Goal: Transaction & Acquisition: Download file/media

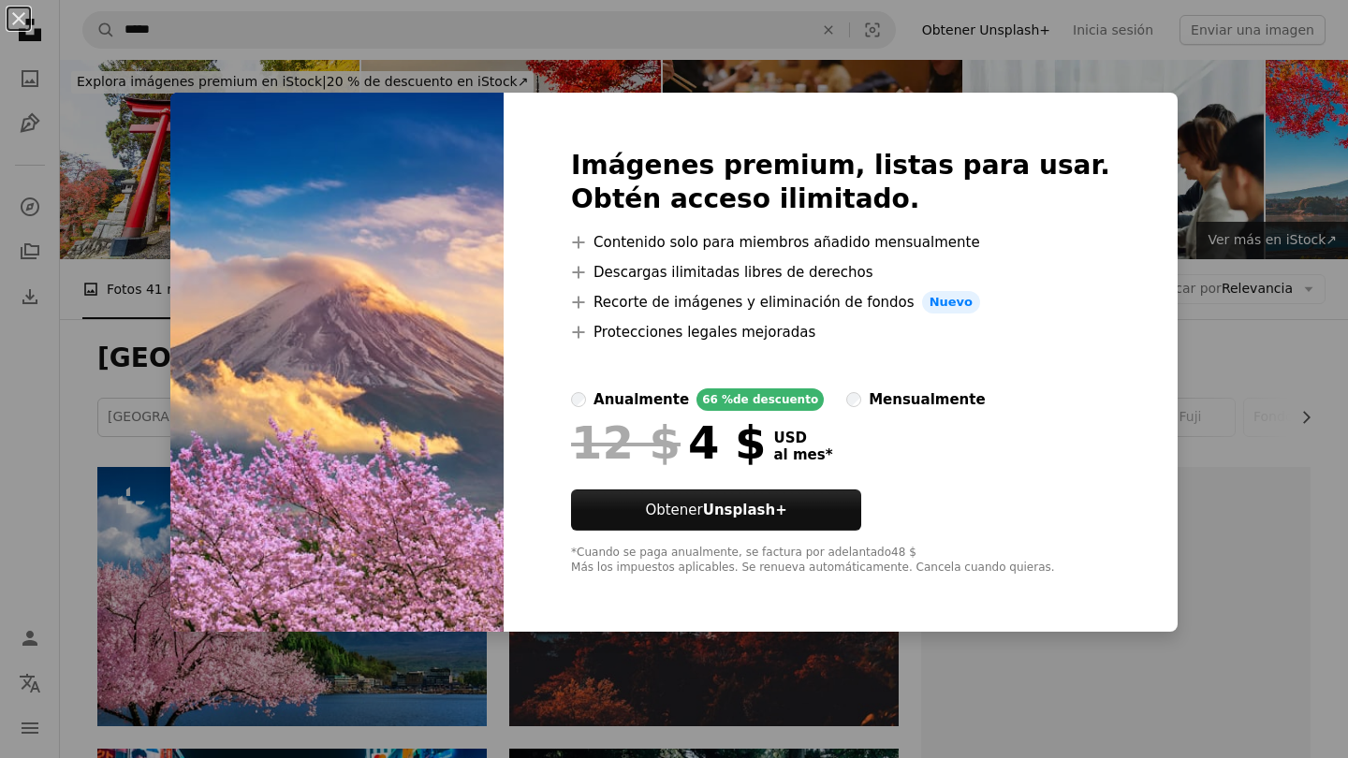
scroll to position [614, 0]
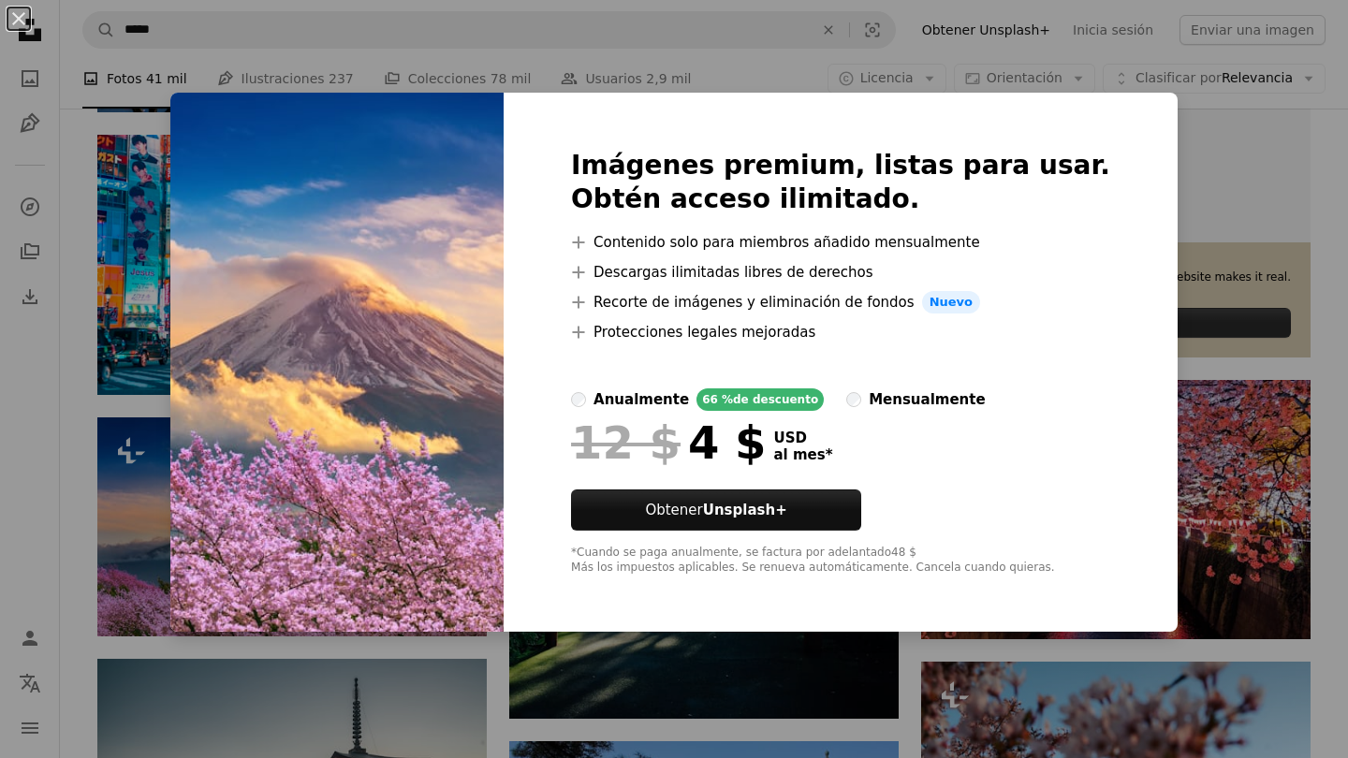
click at [285, 35] on div "An X shape Imágenes premium, listas para usar. Obtén acceso ilimitado. A plus s…" at bounding box center [674, 379] width 1348 height 758
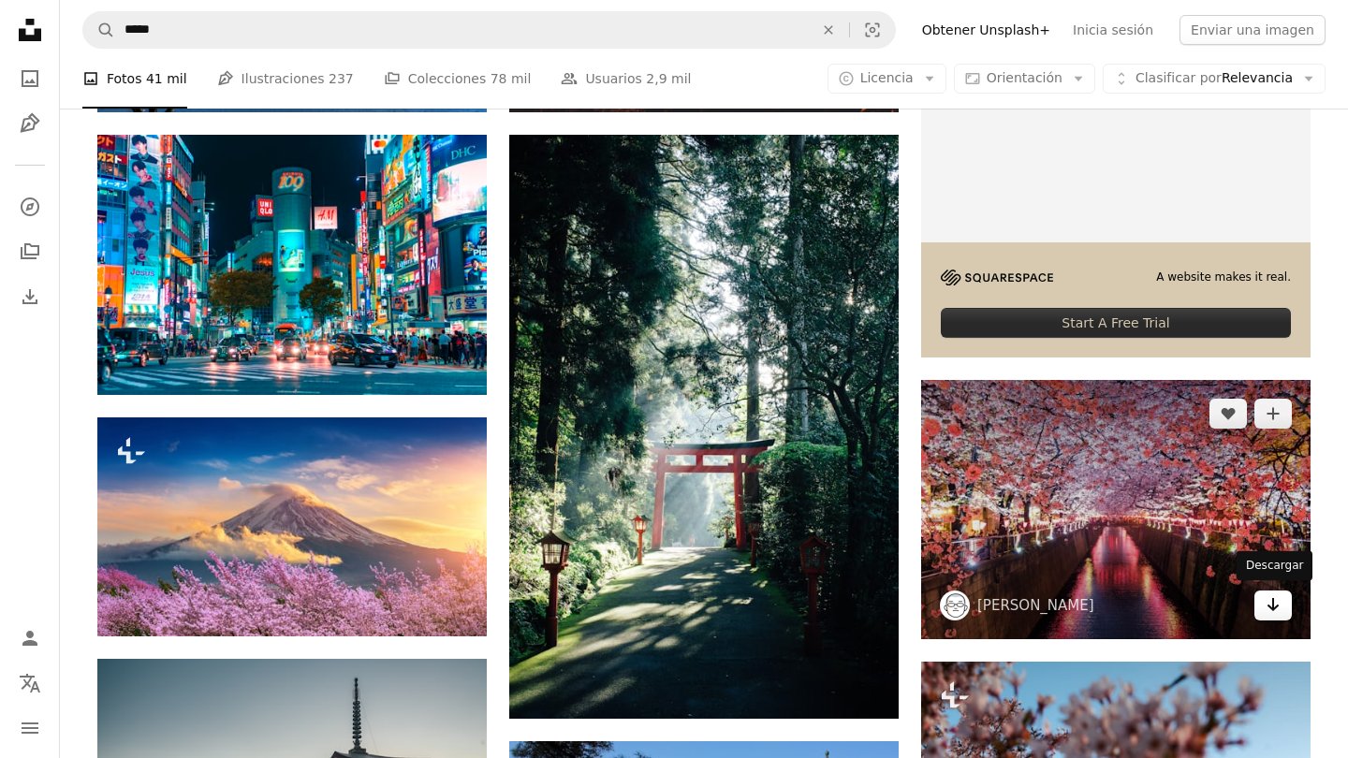
click at [1282, 599] on link "Arrow pointing down" at bounding box center [1272, 606] width 37 height 30
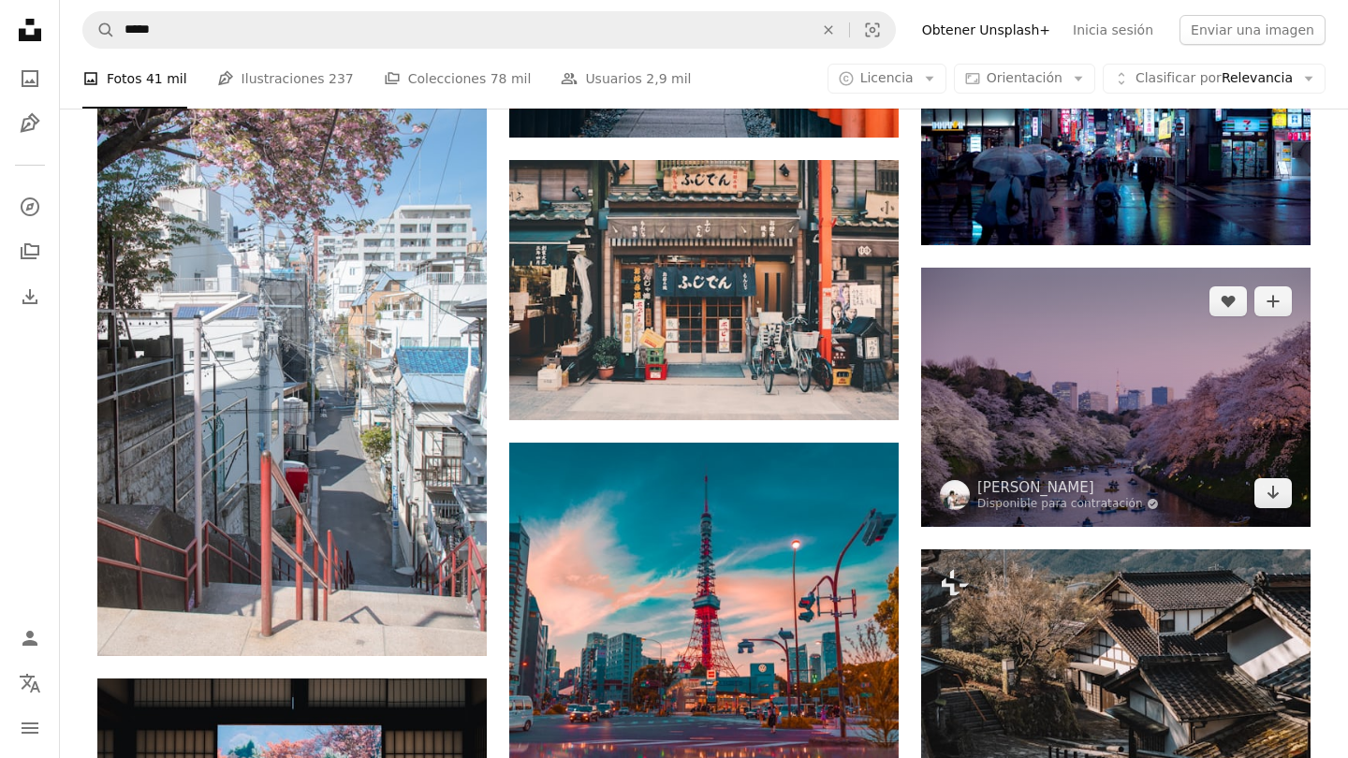
scroll to position [1764, 0]
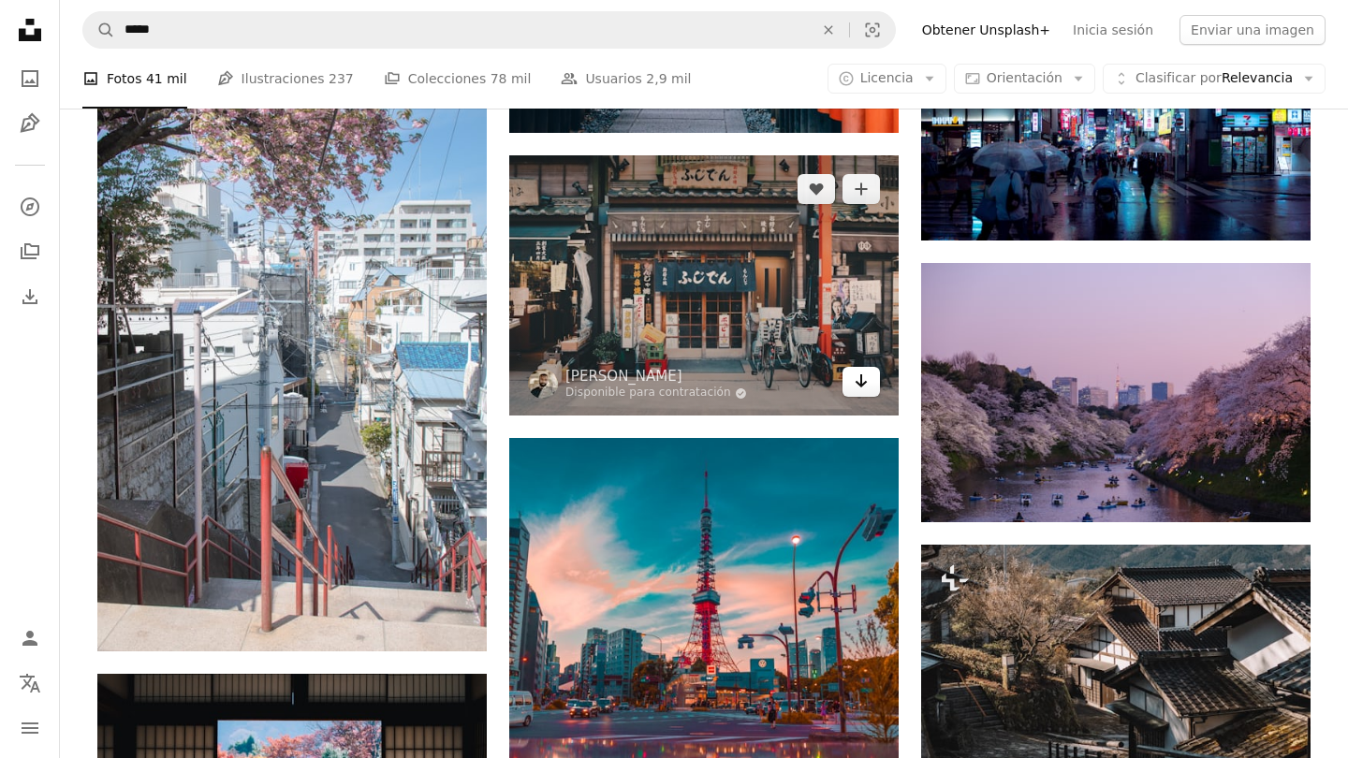
click at [859, 388] on icon "Arrow pointing down" at bounding box center [861, 381] width 15 height 22
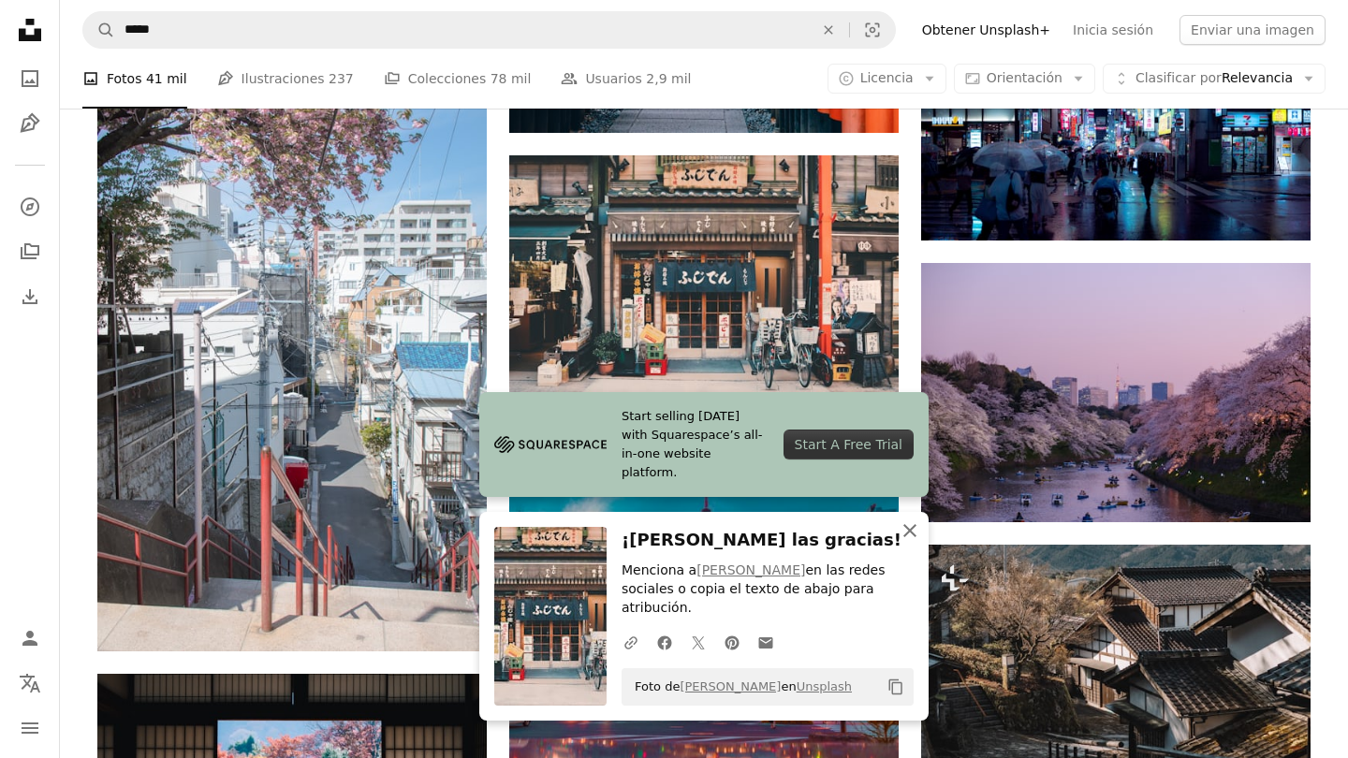
click at [908, 542] on icon "An X shape" at bounding box center [910, 531] width 22 height 22
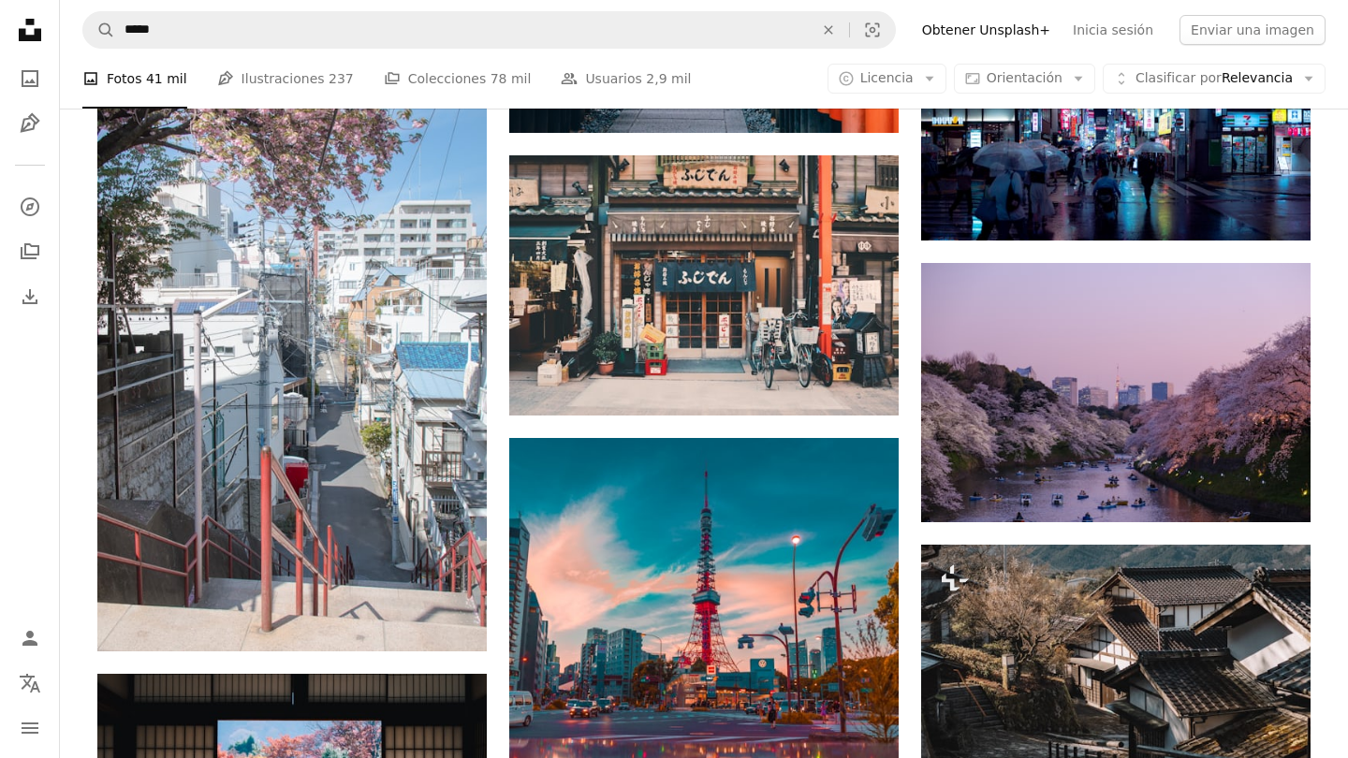
click at [911, 552] on div "Plus sign for Unsplash+ A heart A plus sign Getty Images Para Unsplash+ A lock …" at bounding box center [703, 53] width 1213 height 2699
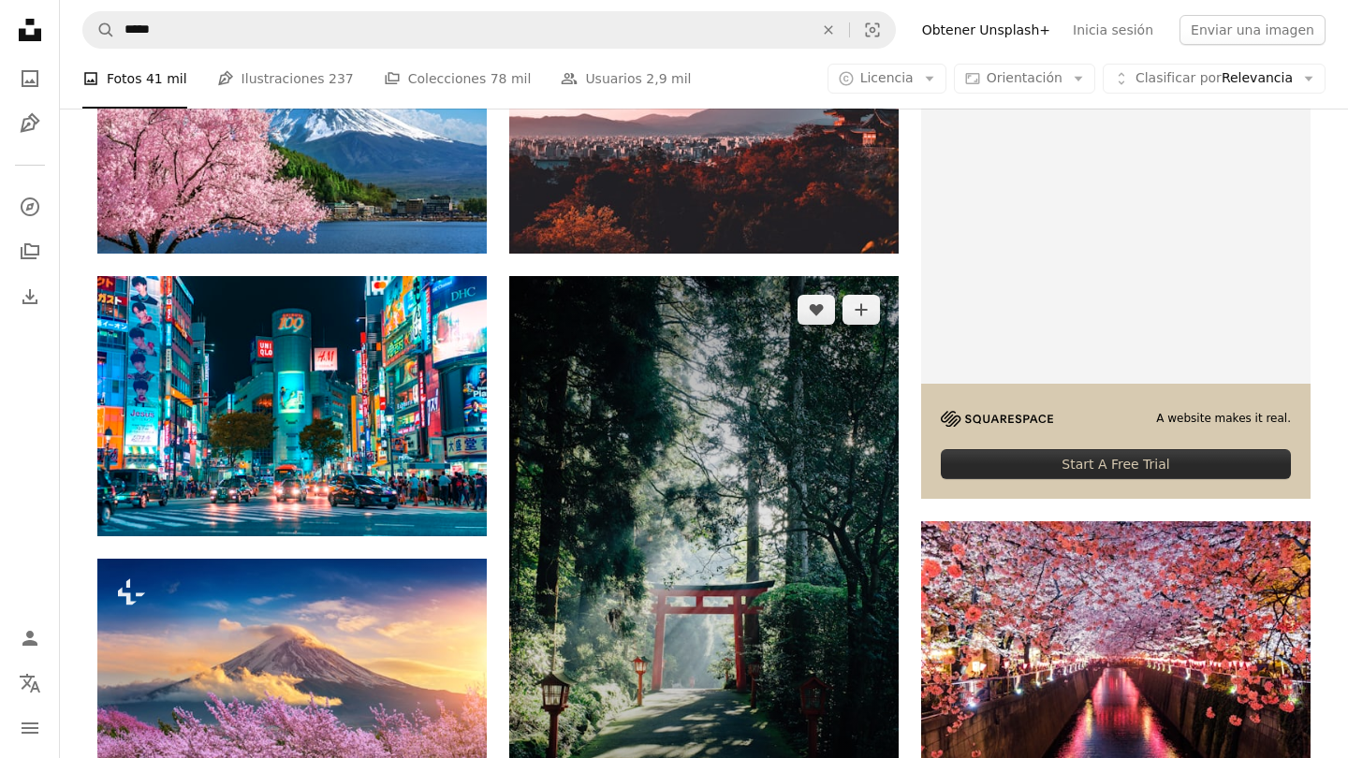
scroll to position [459, 0]
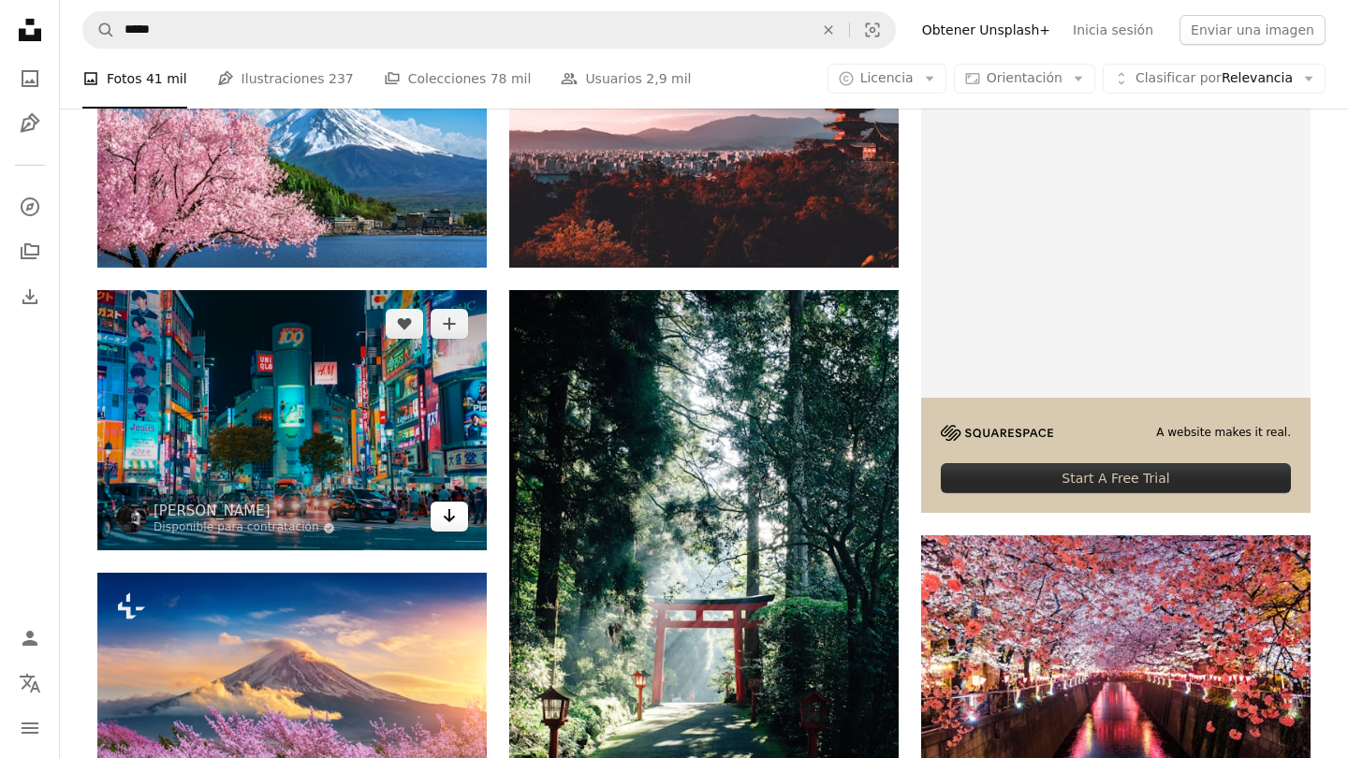
click at [459, 523] on link "Arrow pointing down" at bounding box center [449, 517] width 37 height 30
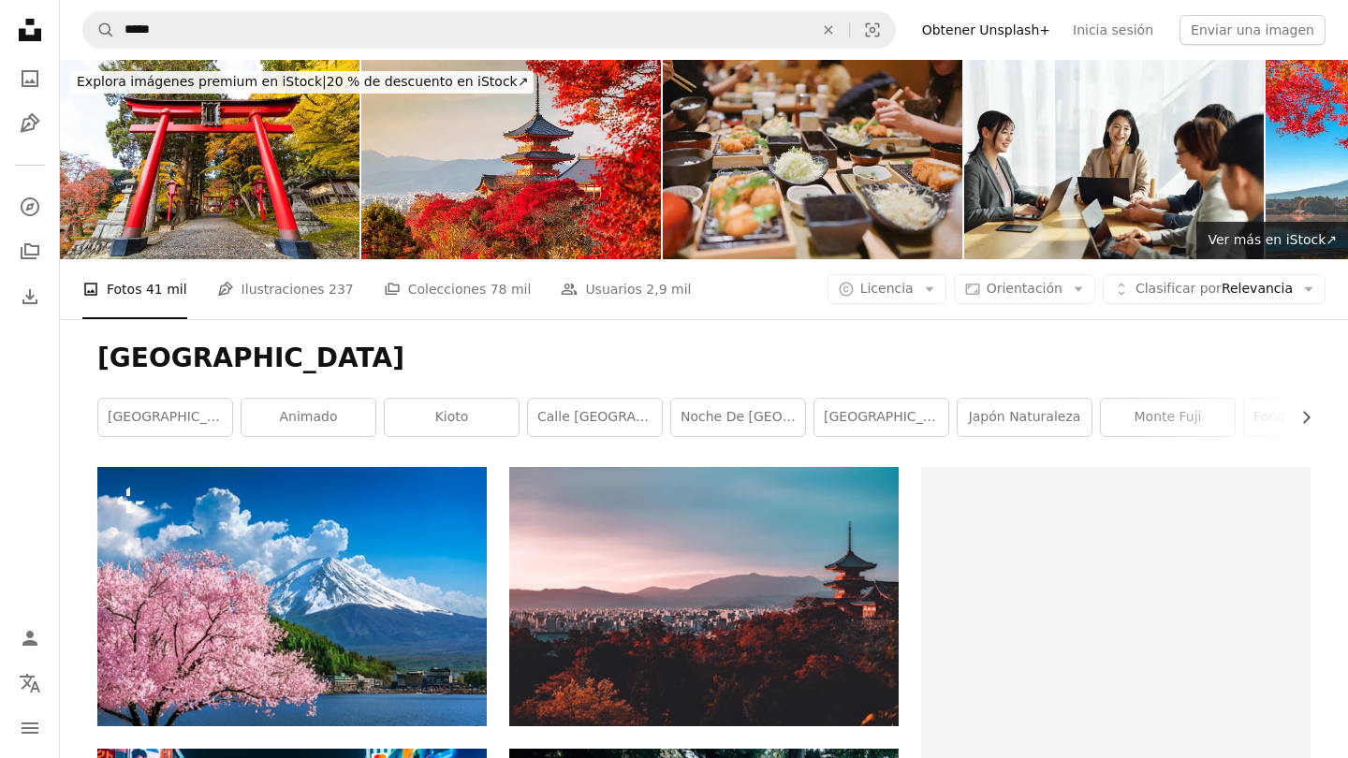
scroll to position [0, 0]
click at [269, 294] on link "Pen Tool Ilustraciones 237" at bounding box center [285, 289] width 137 height 60
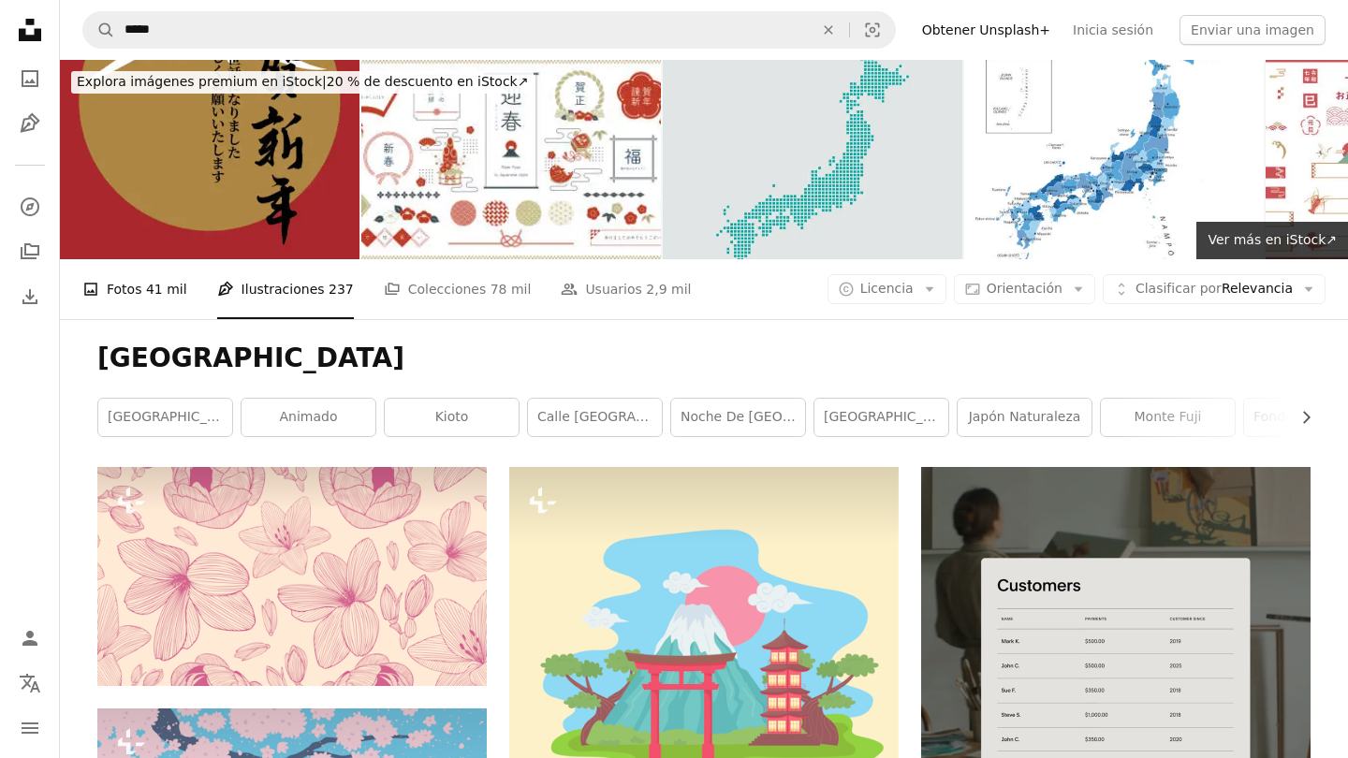
click at [154, 291] on span "41 mil" at bounding box center [166, 289] width 41 height 21
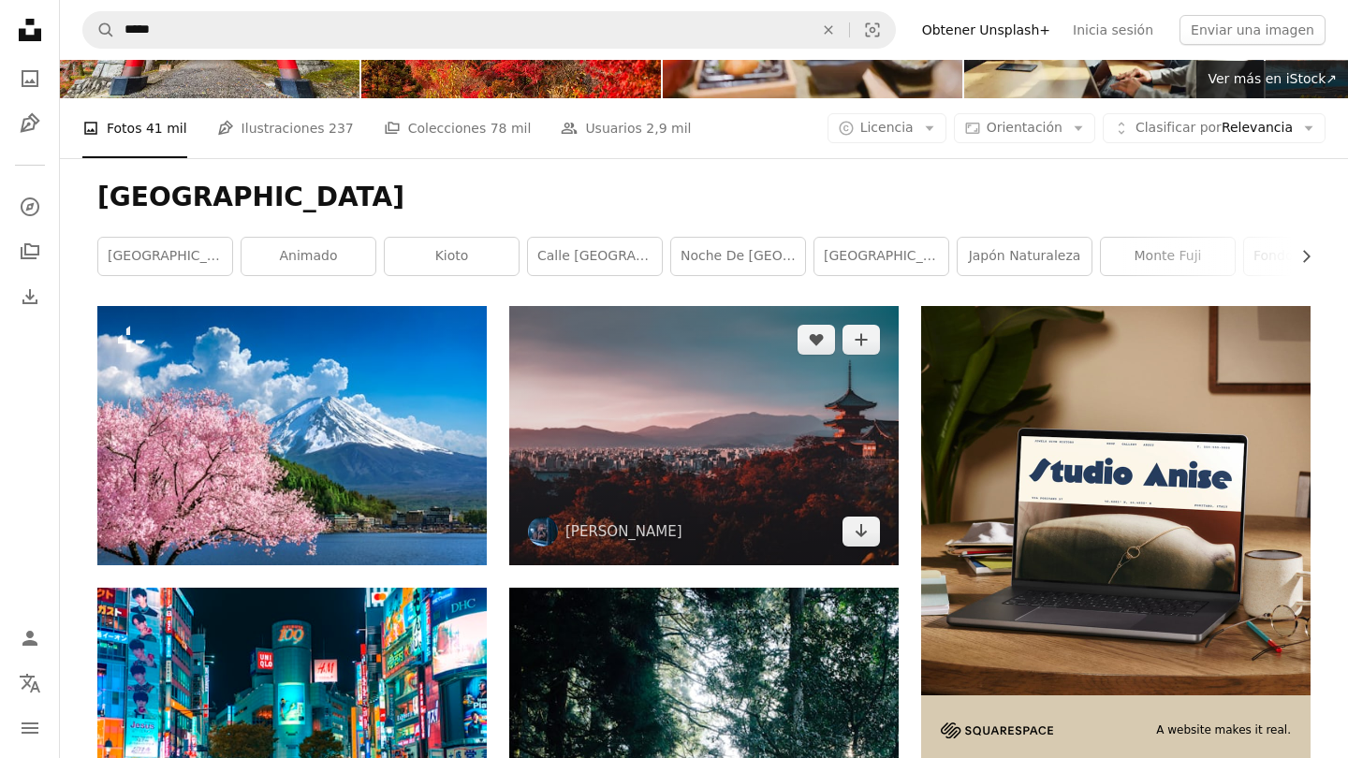
scroll to position [163, 0]
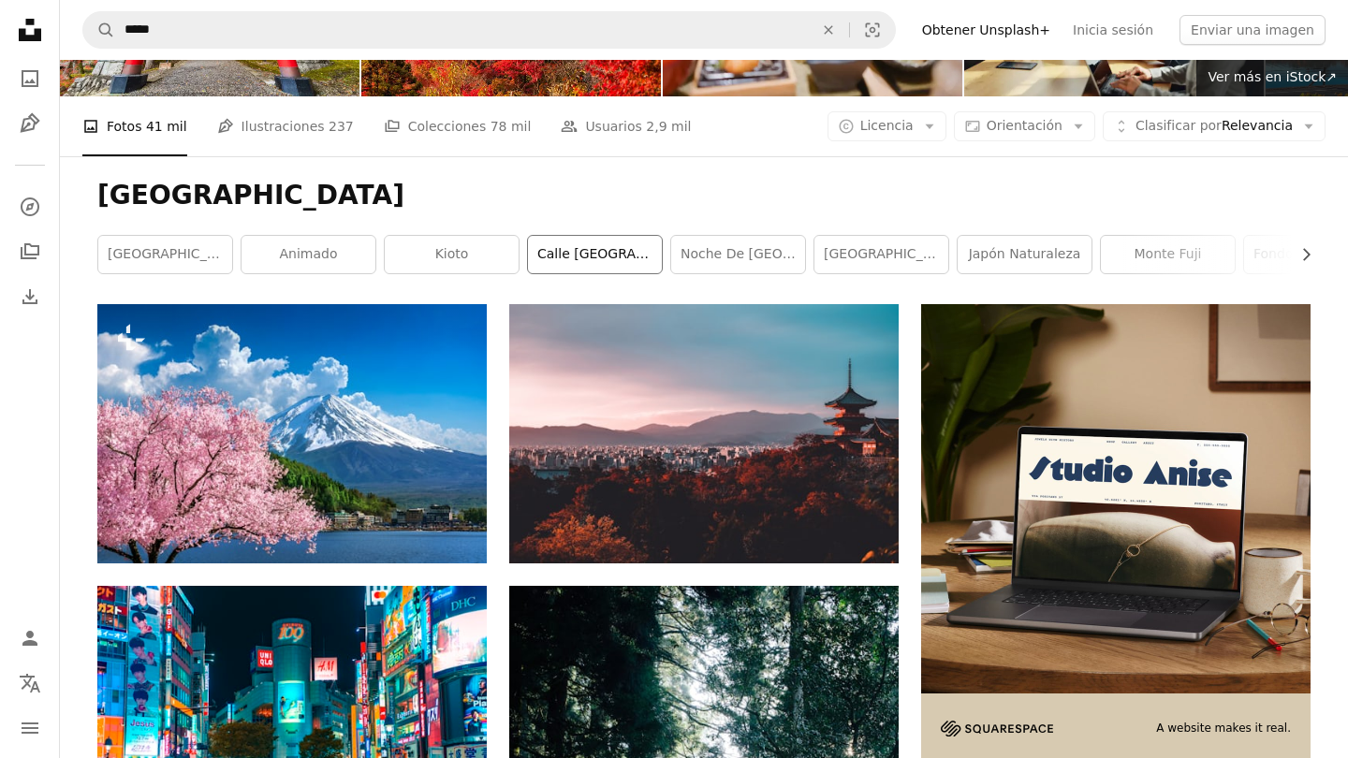
click at [566, 249] on link "calle [GEOGRAPHIC_DATA]" at bounding box center [595, 254] width 134 height 37
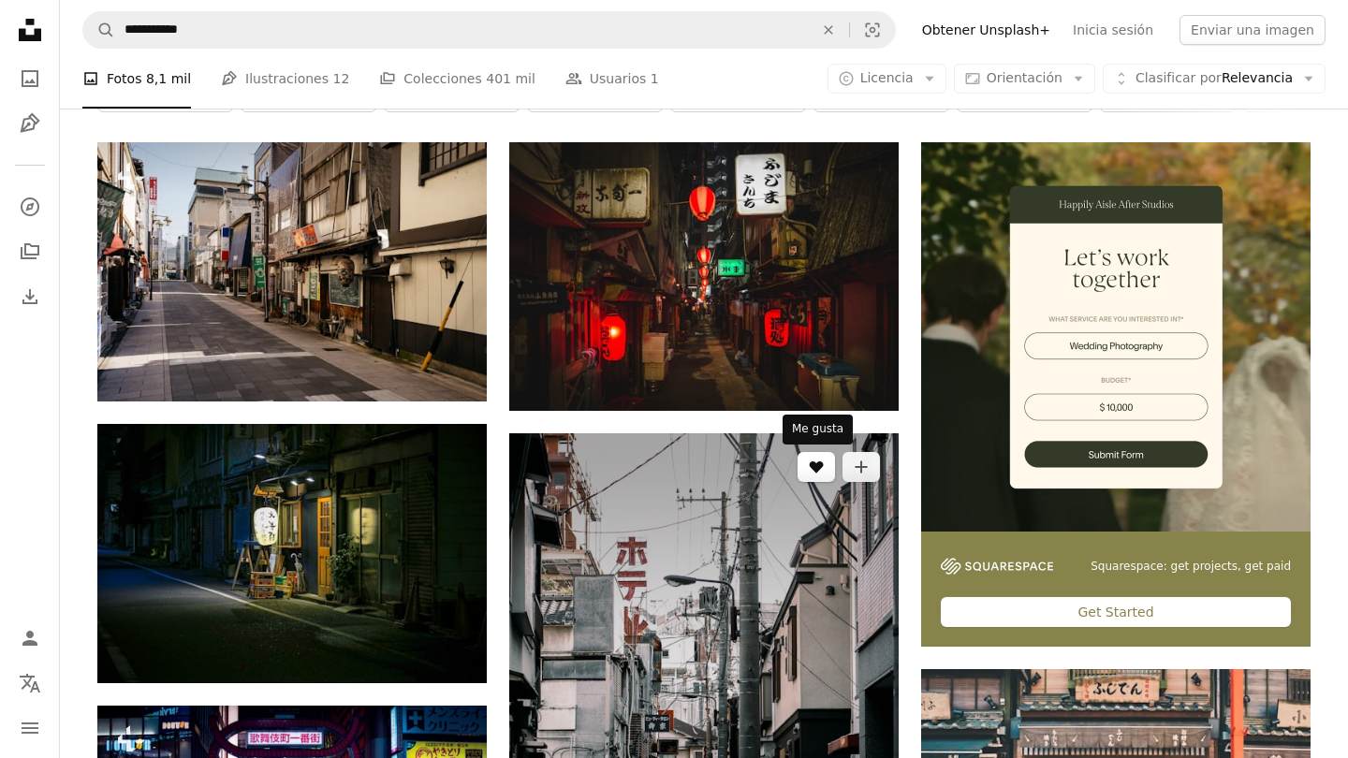
scroll to position [290, 0]
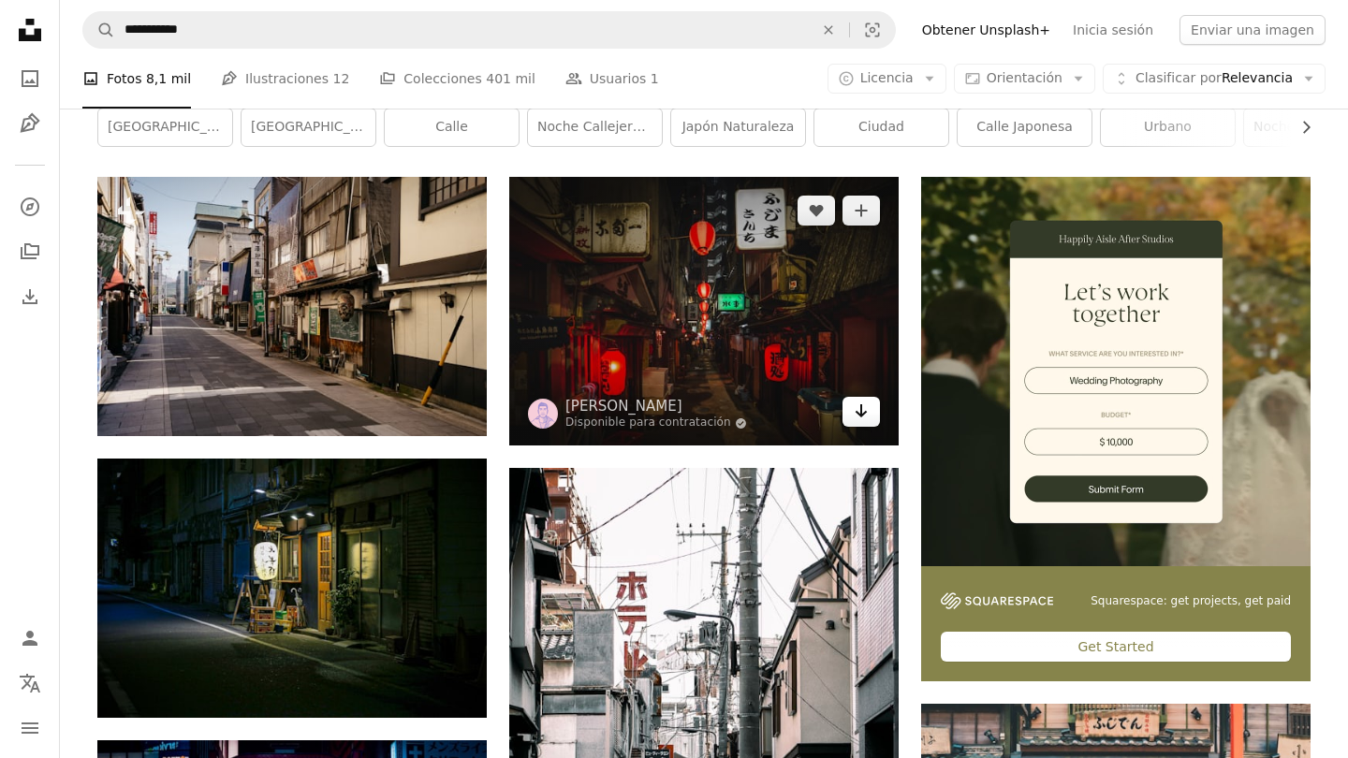
click at [857, 419] on icon "Arrow pointing down" at bounding box center [861, 411] width 15 height 22
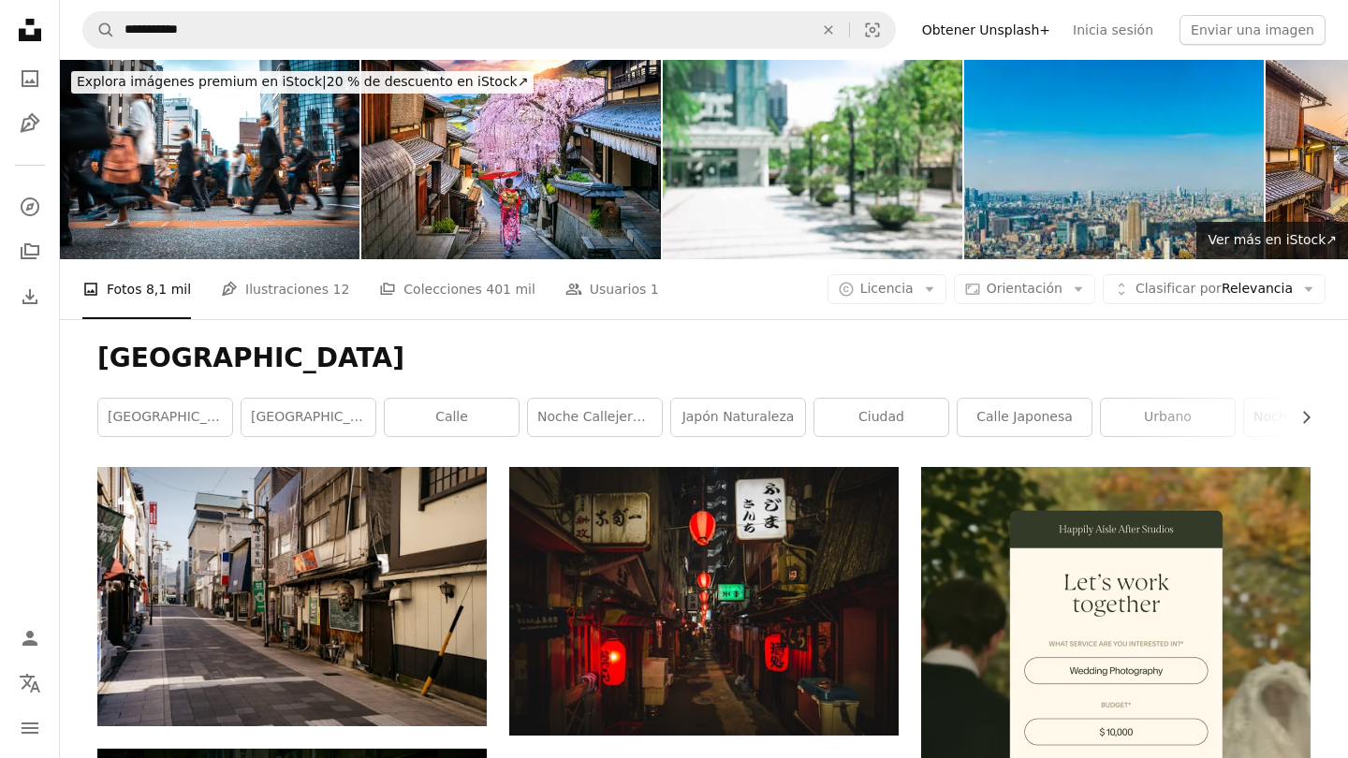
scroll to position [0, 0]
click at [579, 424] on link "Noche callejera de [GEOGRAPHIC_DATA]" at bounding box center [595, 417] width 134 height 37
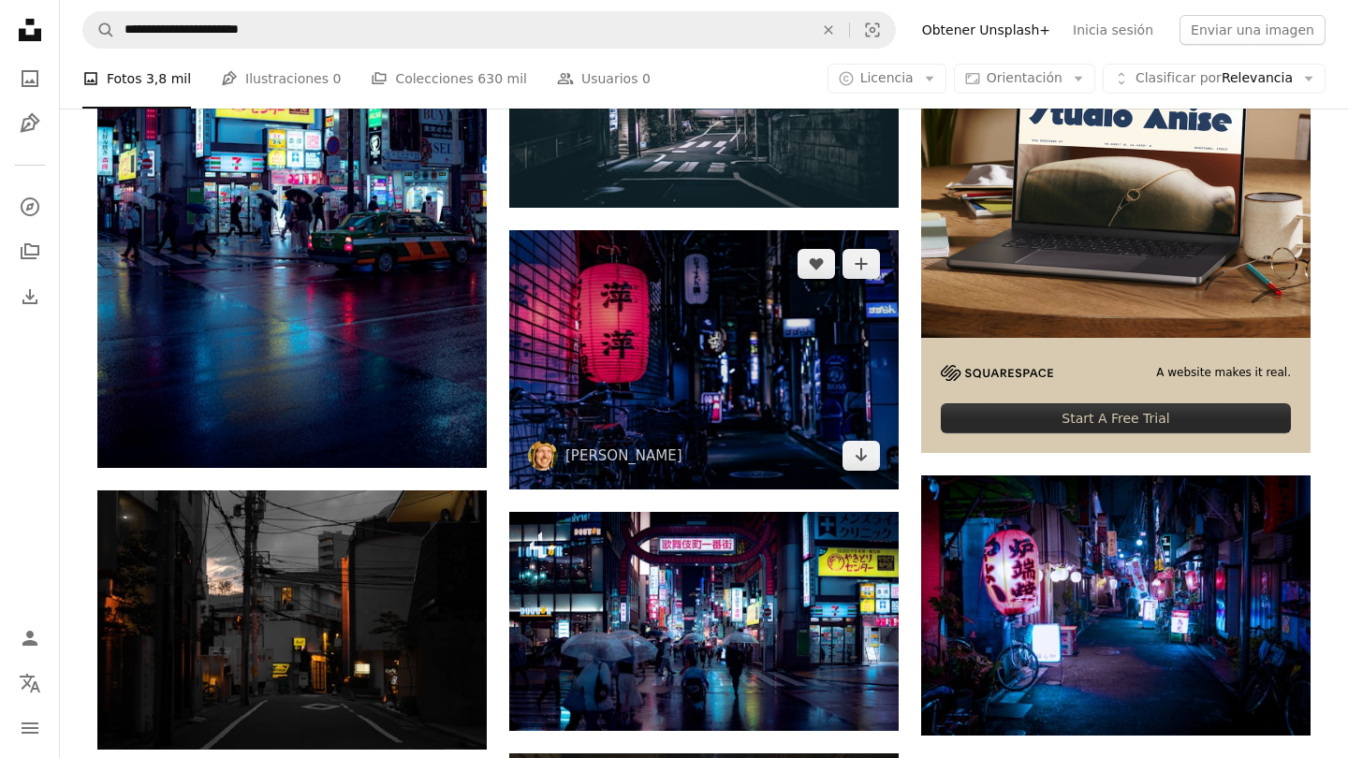
scroll to position [520, 0]
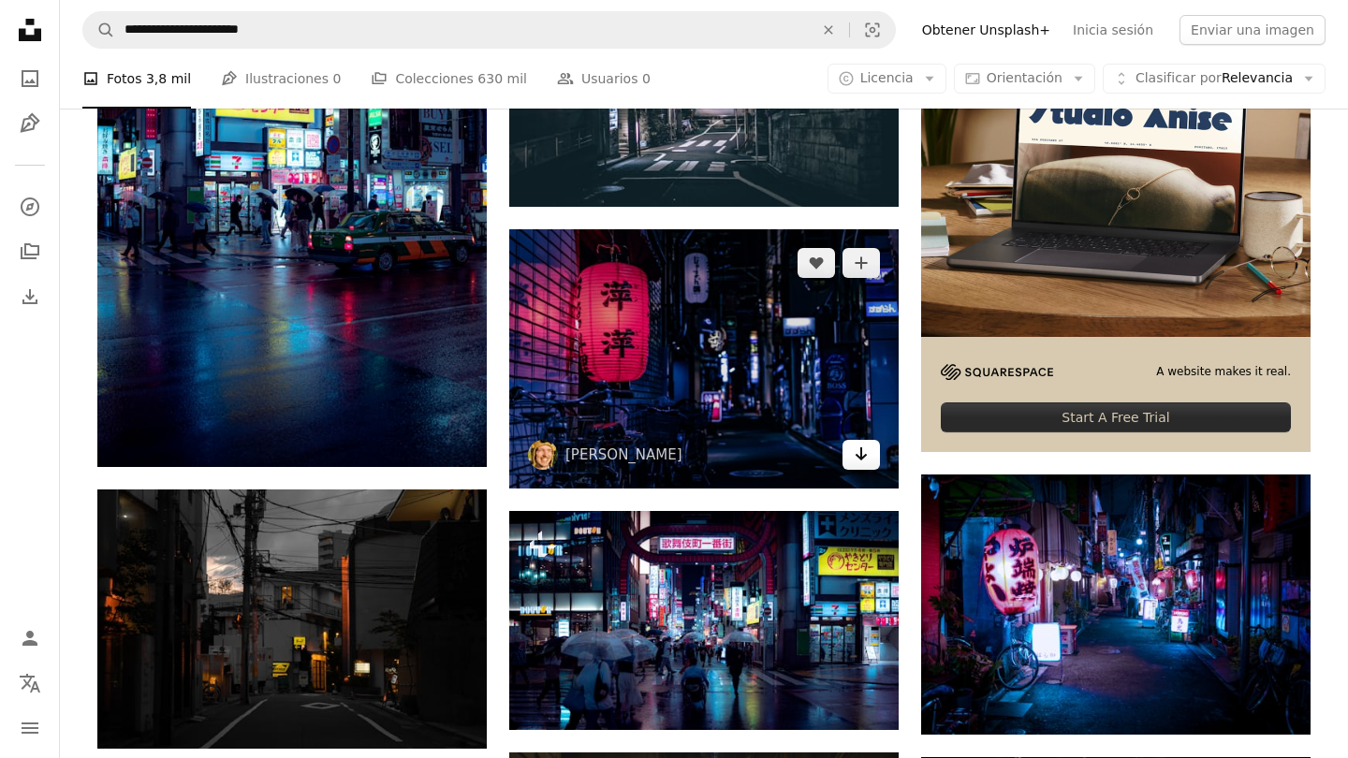
click at [855, 450] on icon "Arrow pointing down" at bounding box center [861, 454] width 15 height 22
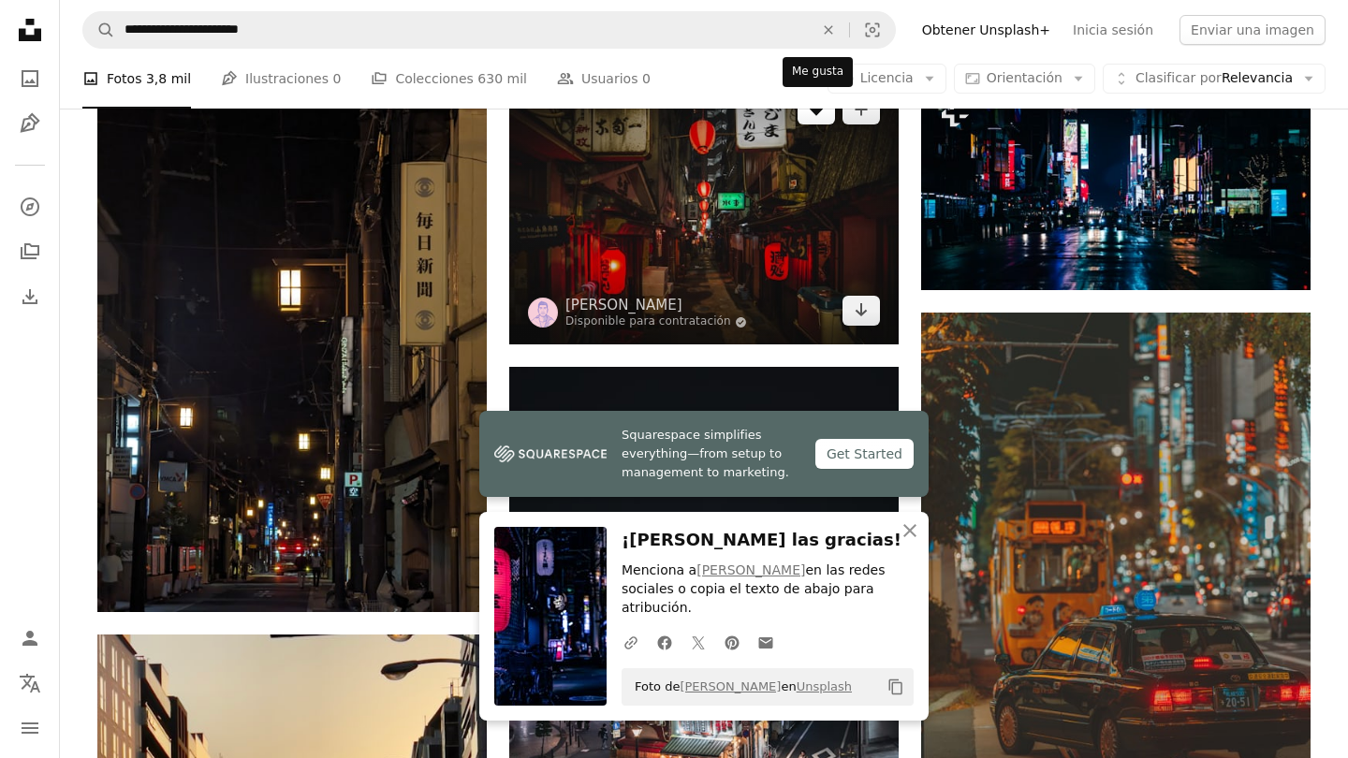
scroll to position [1204, 0]
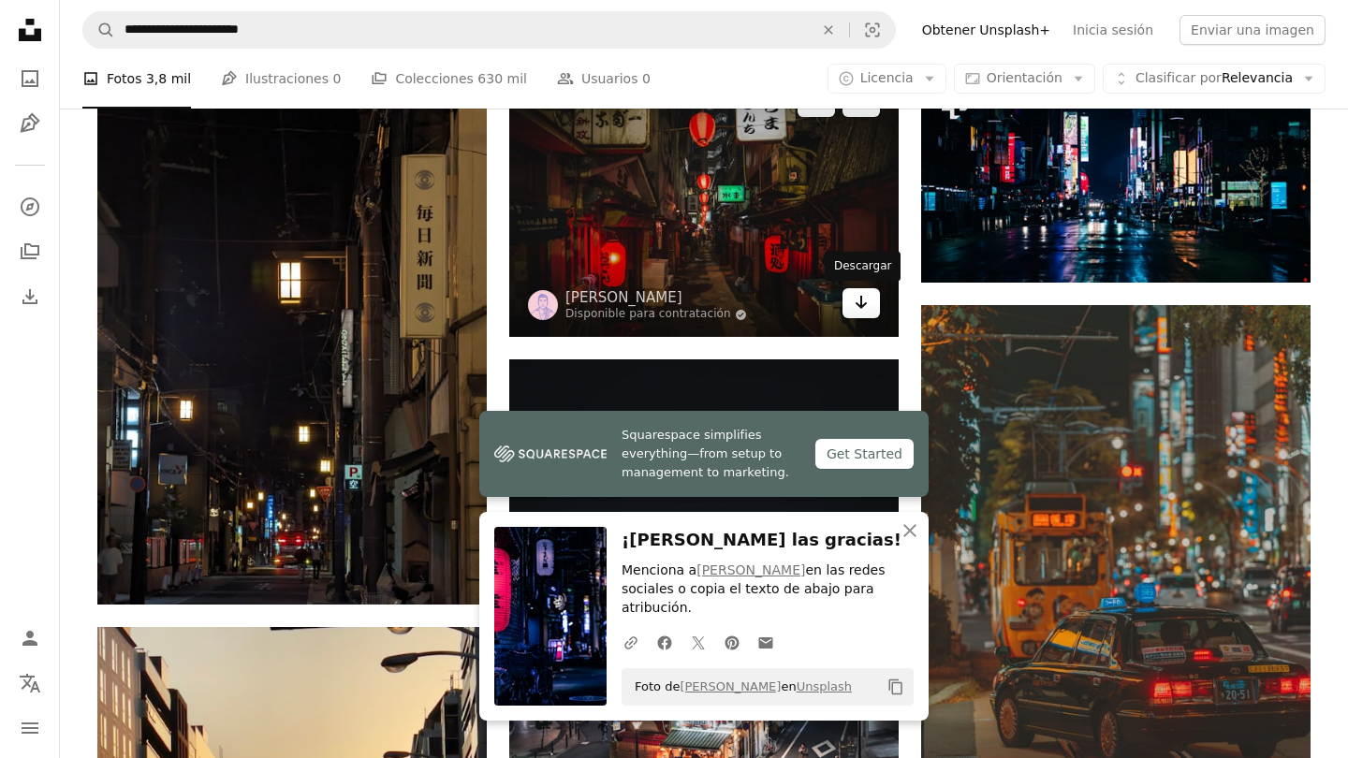
click at [870, 311] on link "Arrow pointing down" at bounding box center [860, 303] width 37 height 30
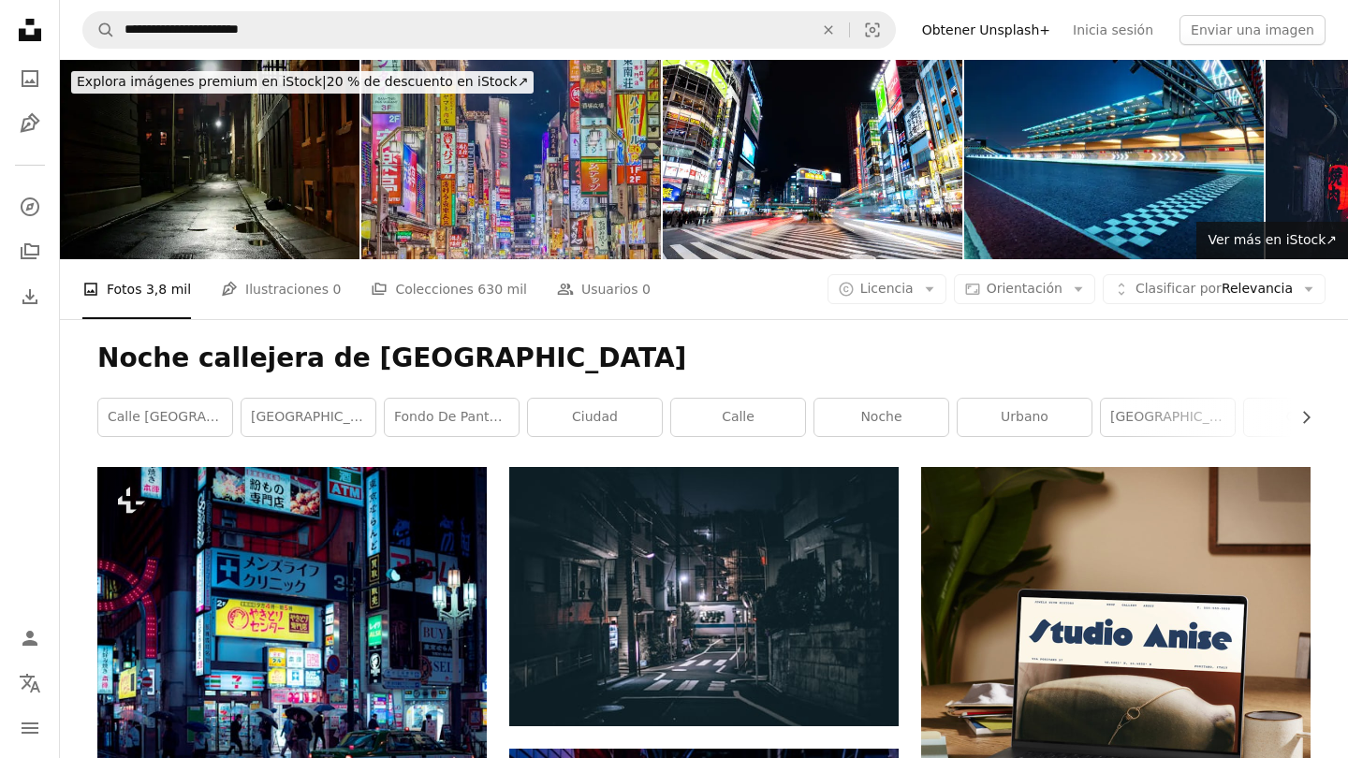
scroll to position [0, 0]
click at [562, 197] on img at bounding box center [511, 159] width 300 height 199
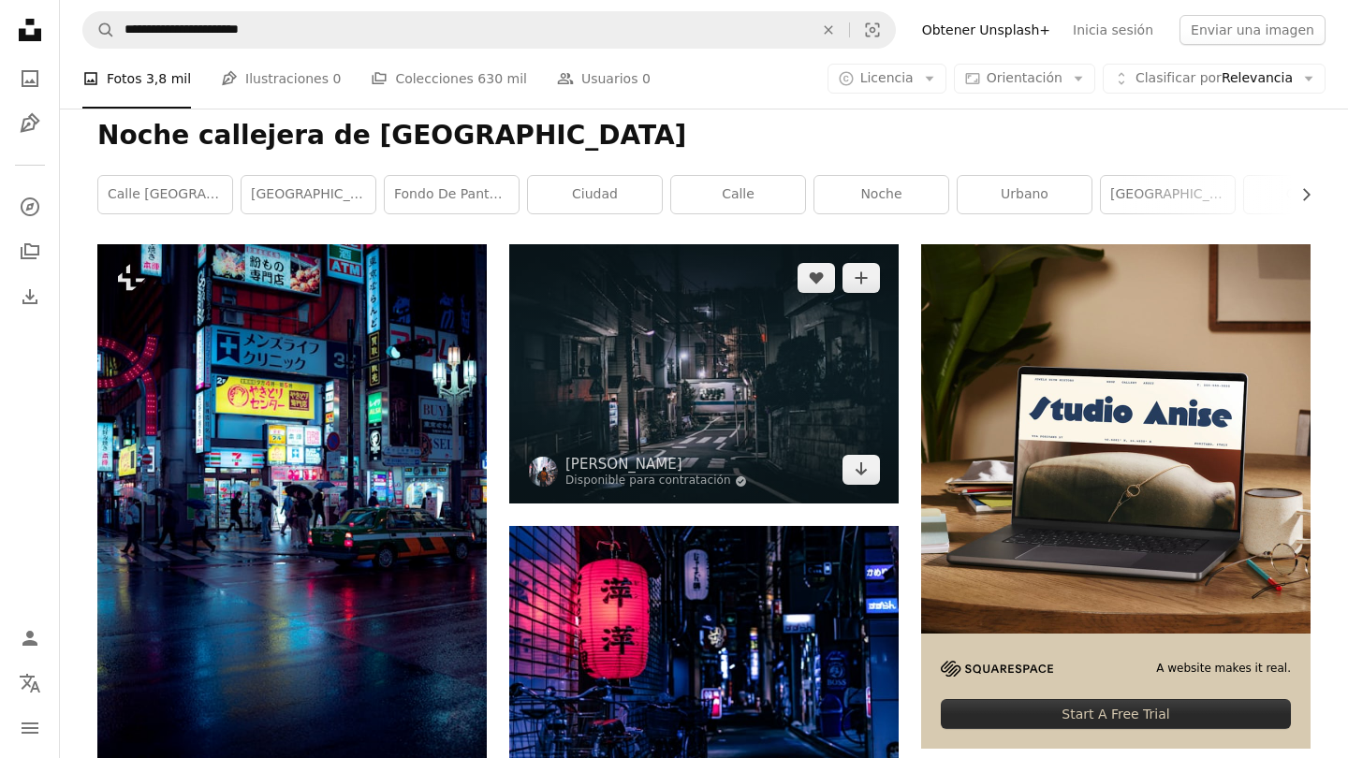
scroll to position [224, 0]
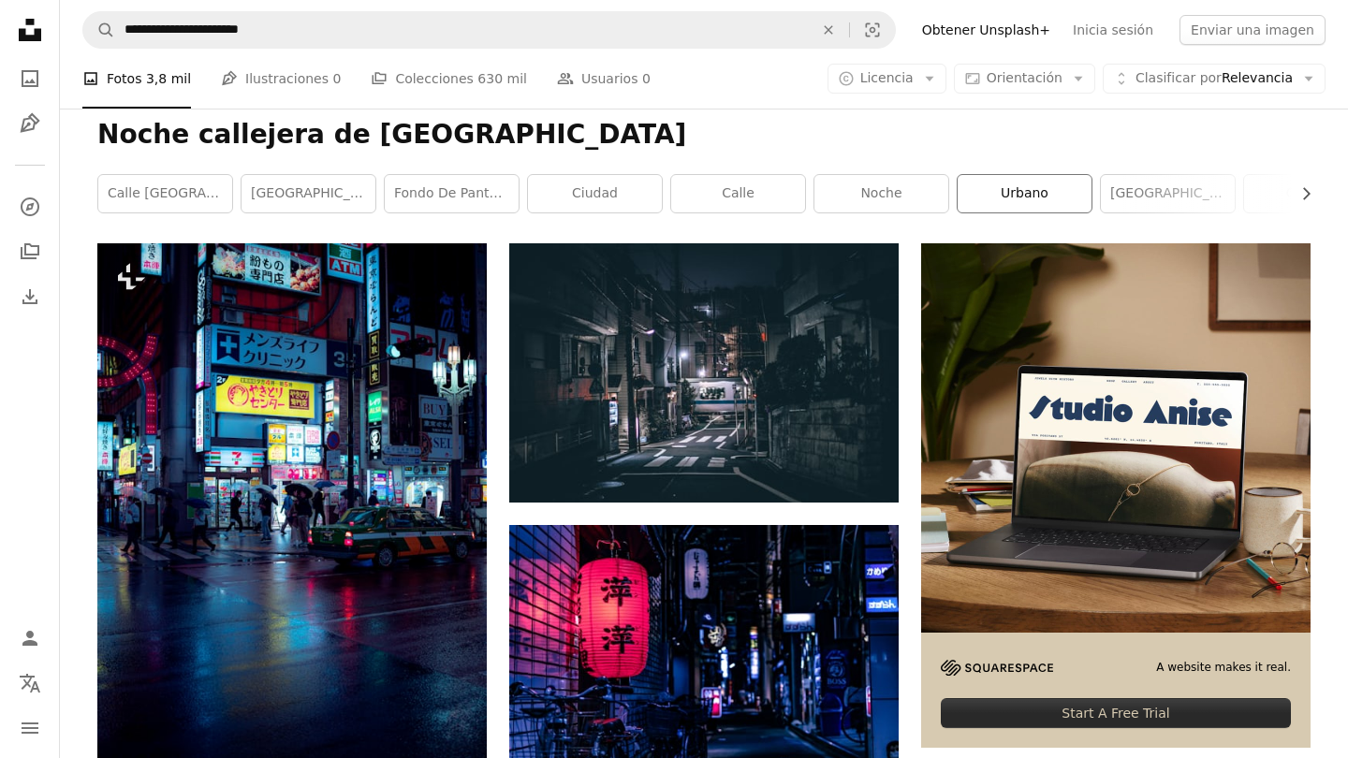
click at [981, 189] on link "urbano" at bounding box center [1025, 193] width 134 height 37
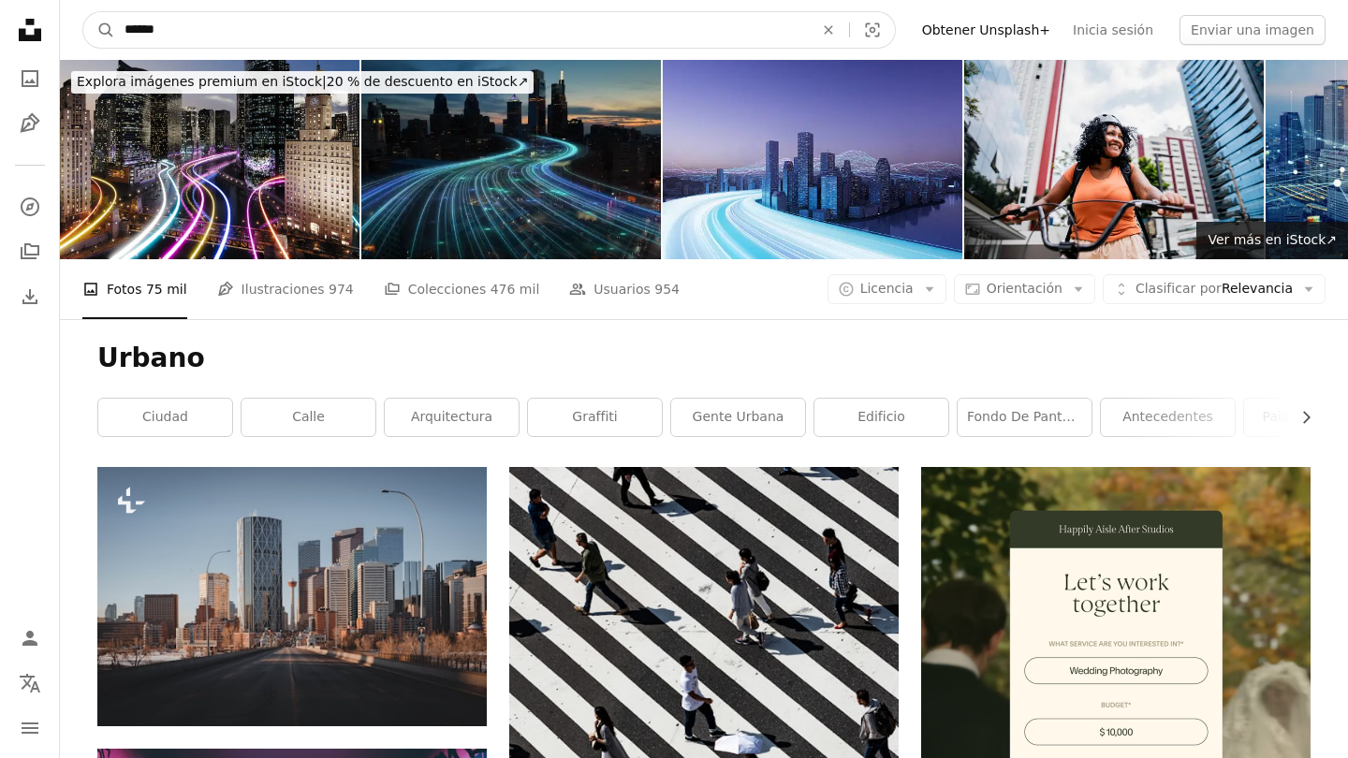
click at [215, 22] on input "******" at bounding box center [461, 30] width 693 height 36
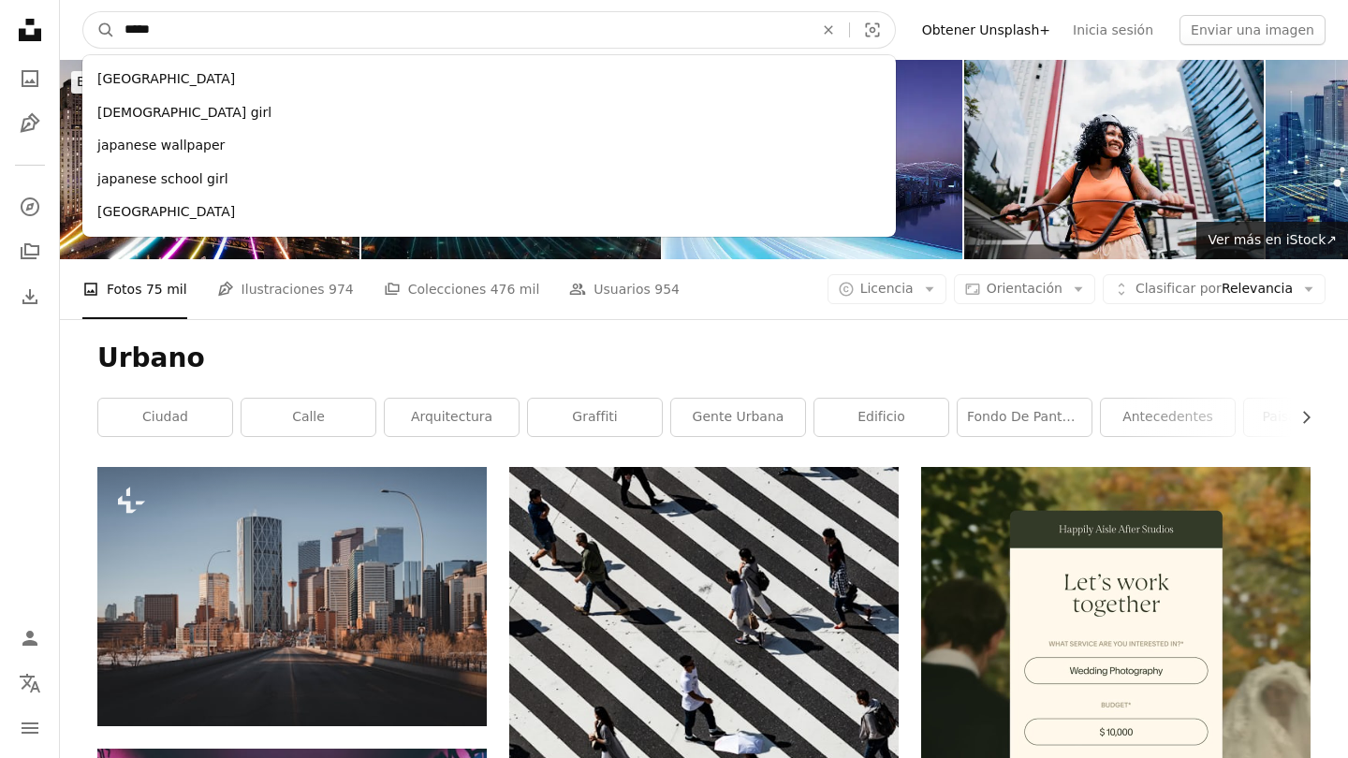
type input "*****"
click at [99, 30] on button "A magnifying glass" at bounding box center [99, 30] width 32 height 36
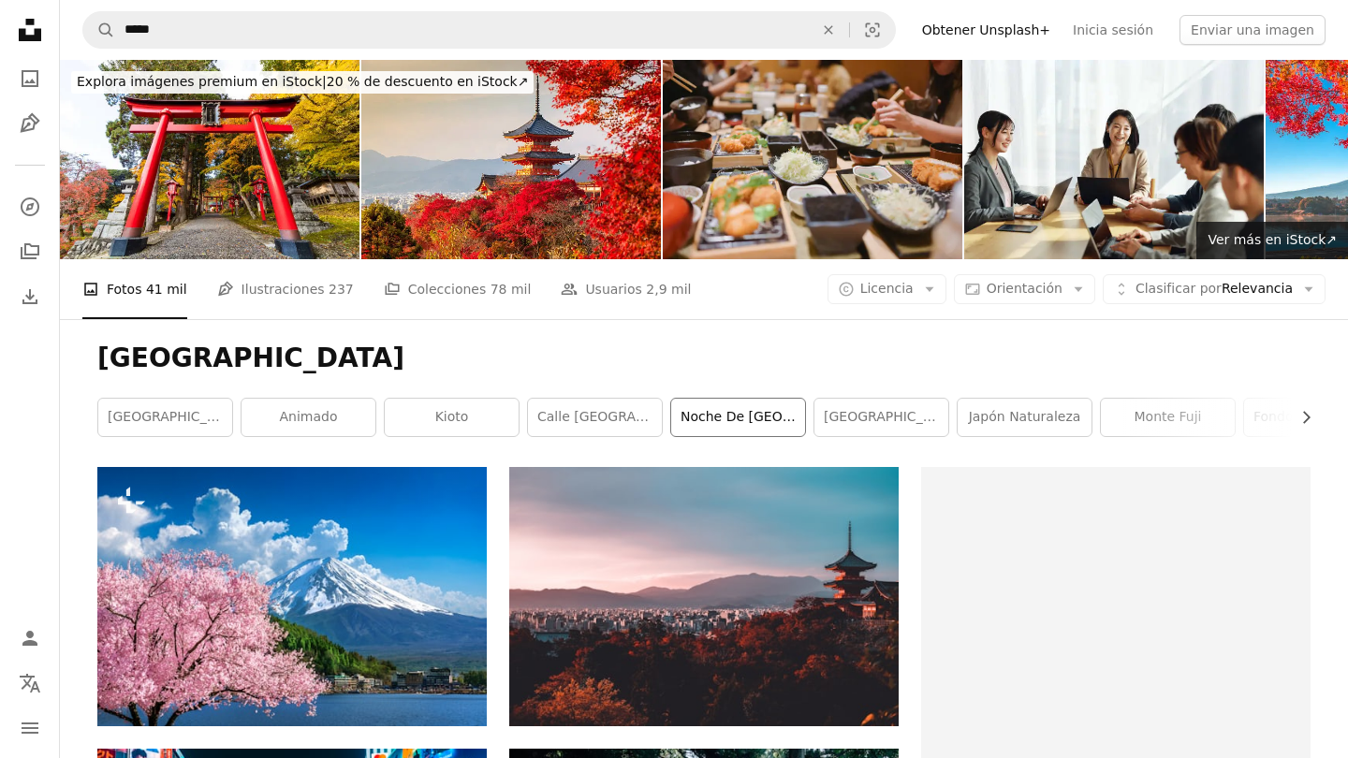
click at [743, 418] on link "Noche de [GEOGRAPHIC_DATA]" at bounding box center [738, 417] width 134 height 37
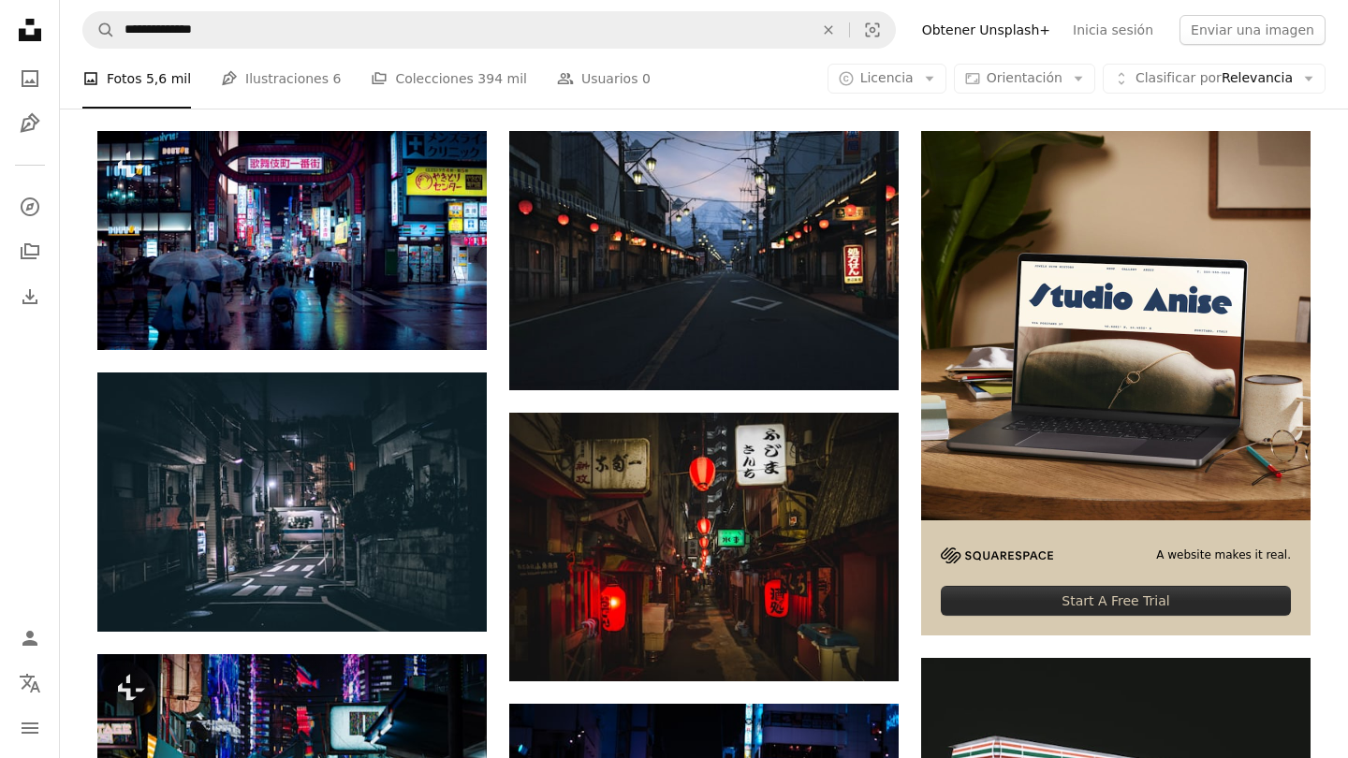
scroll to position [227, 0]
